Goal: Task Accomplishment & Management: Use online tool/utility

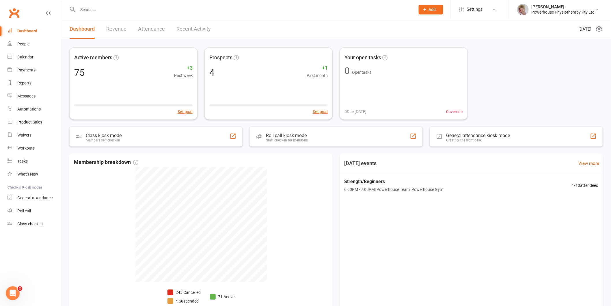
drag, startPoint x: 0, startPoint y: 0, endPoint x: 537, endPoint y: 71, distance: 542.1
click at [537, 71] on div "Active members 75 +3 Past week Set goal Prospects 4 +1 Past month Set goal Your…" at bounding box center [336, 83] width 534 height 72
click at [562, 16] on li "[PERSON_NAME] Powerhouse Physiotherapy Pty Ltd My profile My subscription Help …" at bounding box center [559, 9] width 103 height 19
click at [555, 11] on div "Powerhouse Physiotherapy Pty Ltd" at bounding box center [563, 12] width 63 height 5
click at [550, 93] on link "Sign out" at bounding box center [560, 93] width 103 height 13
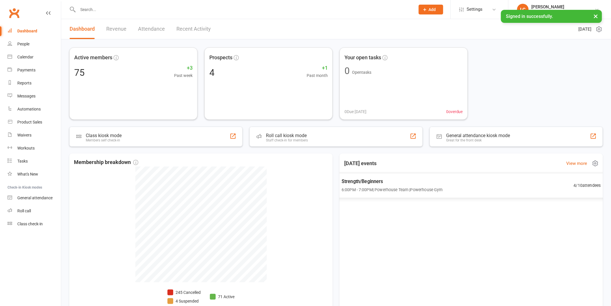
click at [440, 183] on span "Strength/Beginners" at bounding box center [392, 181] width 101 height 8
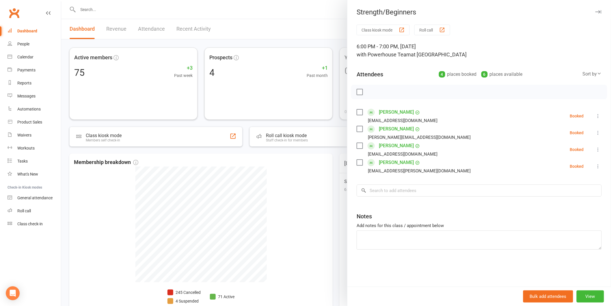
click at [596, 114] on icon at bounding box center [599, 116] width 6 height 6
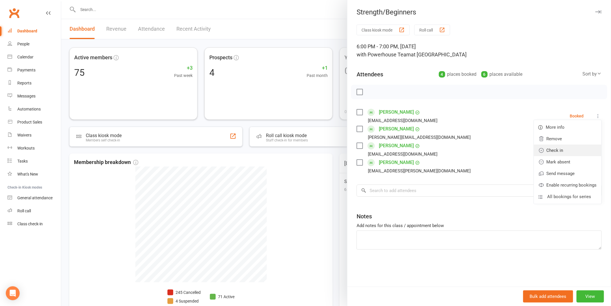
click at [549, 152] on link "Check in" at bounding box center [568, 150] width 68 height 12
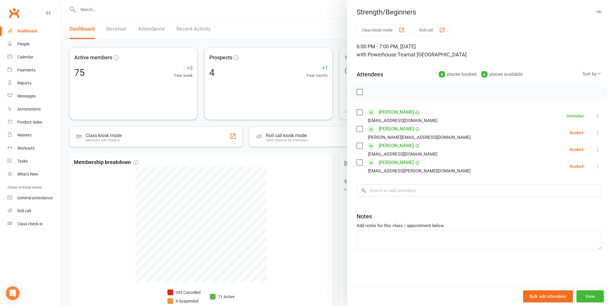
click at [596, 133] on icon at bounding box center [599, 133] width 6 height 6
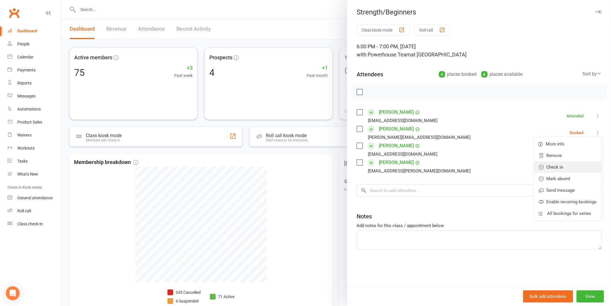
click at [563, 168] on link "Check in" at bounding box center [568, 167] width 68 height 12
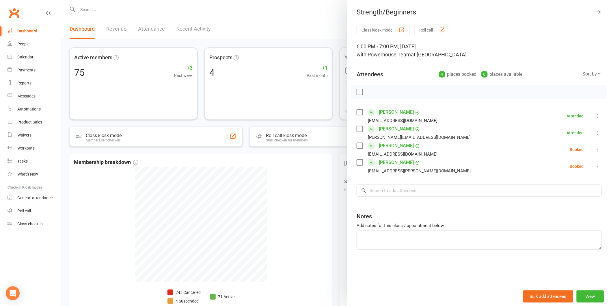
click at [596, 149] on icon at bounding box center [599, 149] width 6 height 6
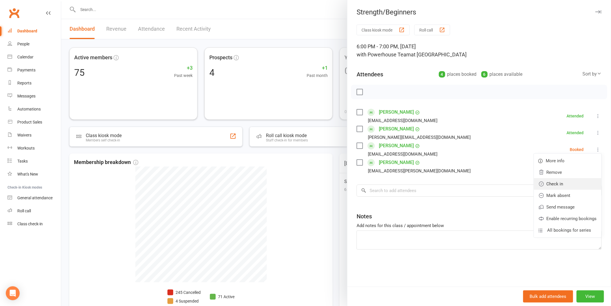
click at [559, 185] on link "Check in" at bounding box center [568, 184] width 68 height 12
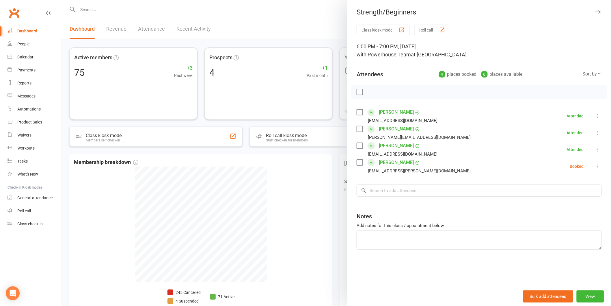
click at [596, 166] on icon at bounding box center [599, 166] width 6 height 6
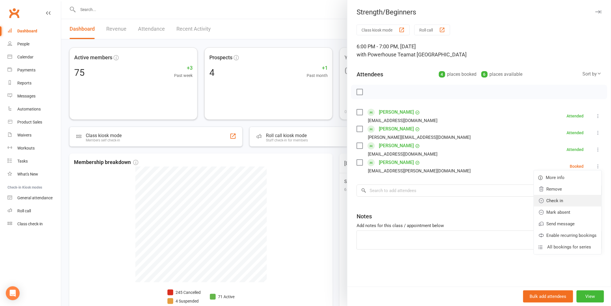
click at [562, 201] on link "Check in" at bounding box center [568, 201] width 68 height 12
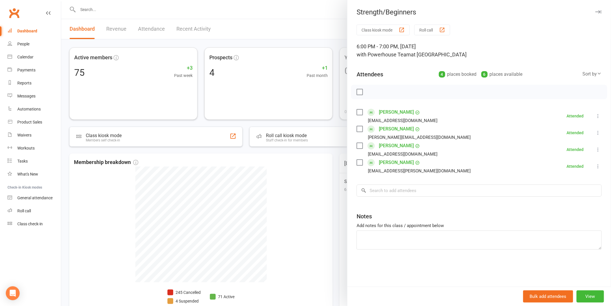
click at [596, 10] on icon "button" at bounding box center [599, 11] width 6 height 3
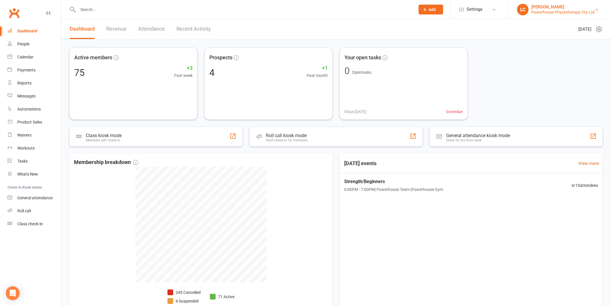
click at [561, 10] on div "Powerhouse Physiotherapy Pty Ltd" at bounding box center [563, 12] width 63 height 5
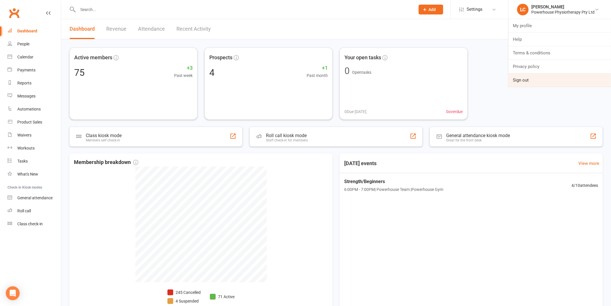
click at [541, 85] on link "Sign out" at bounding box center [560, 79] width 103 height 13
